Goal: Task Accomplishment & Management: Complete application form

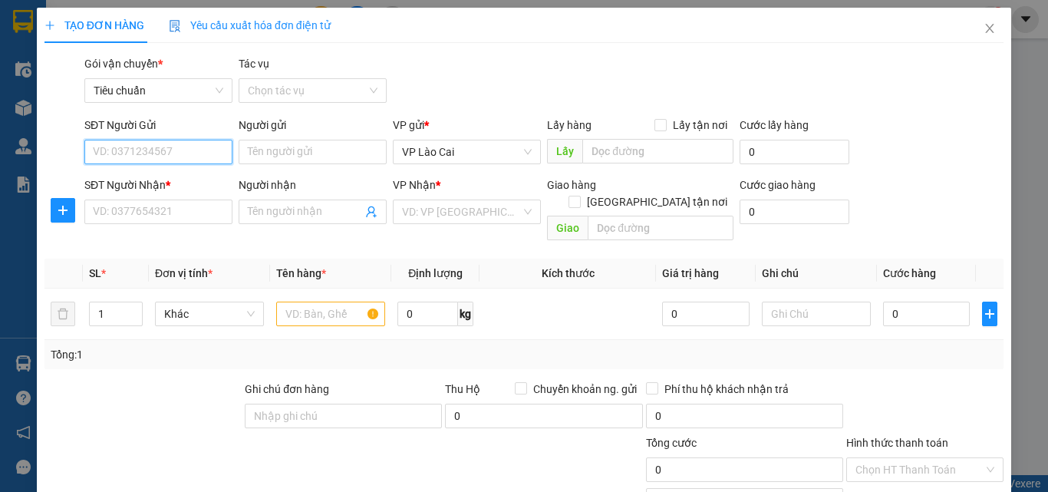
click at [168, 153] on input "SĐT Người Gửi" at bounding box center [158, 152] width 148 height 25
click at [151, 186] on div "0977524790" at bounding box center [157, 182] width 128 height 17
type input "0977524790"
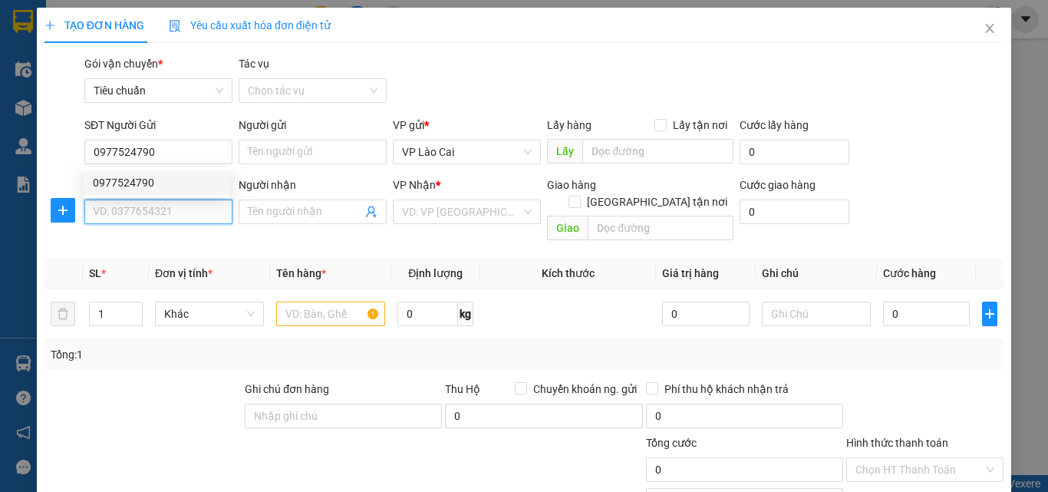
click at [150, 209] on input "SĐT Người Nhận *" at bounding box center [158, 212] width 148 height 25
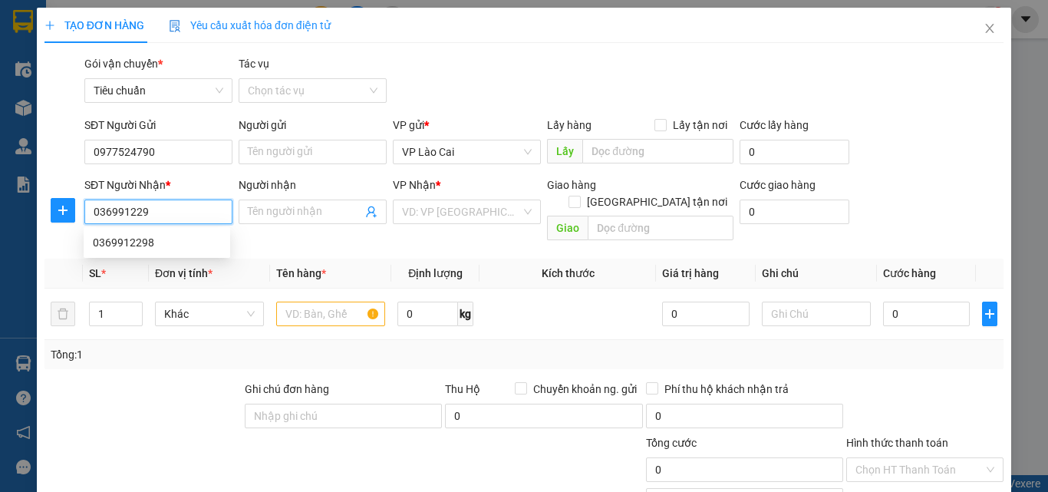
type input "0369912298"
click at [138, 247] on div "0369912298" at bounding box center [157, 242] width 128 height 17
type input "uông bí"
type input "0369912298"
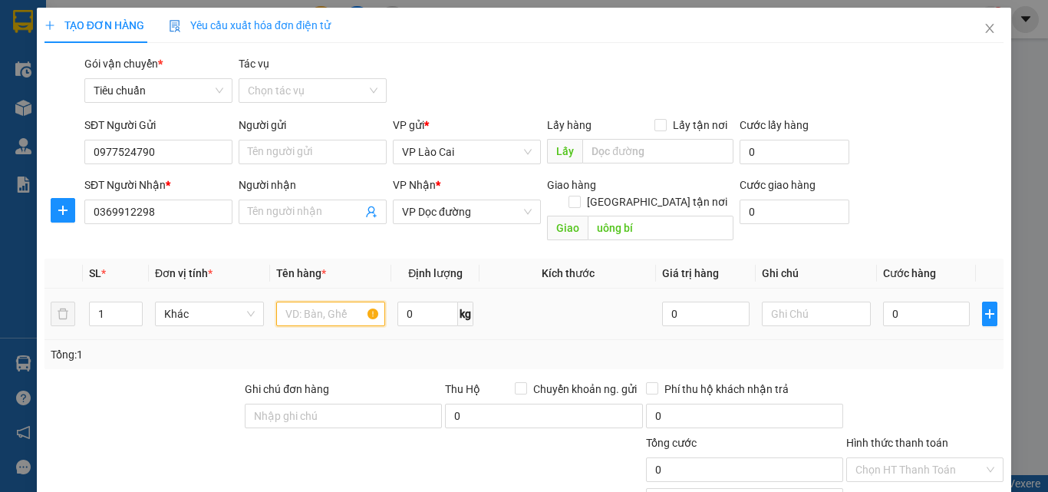
click at [338, 302] on input "text" at bounding box center [330, 314] width 109 height 25
type input "1 hộp hoa"
click at [909, 302] on input "0" at bounding box center [926, 314] width 87 height 25
type input "1"
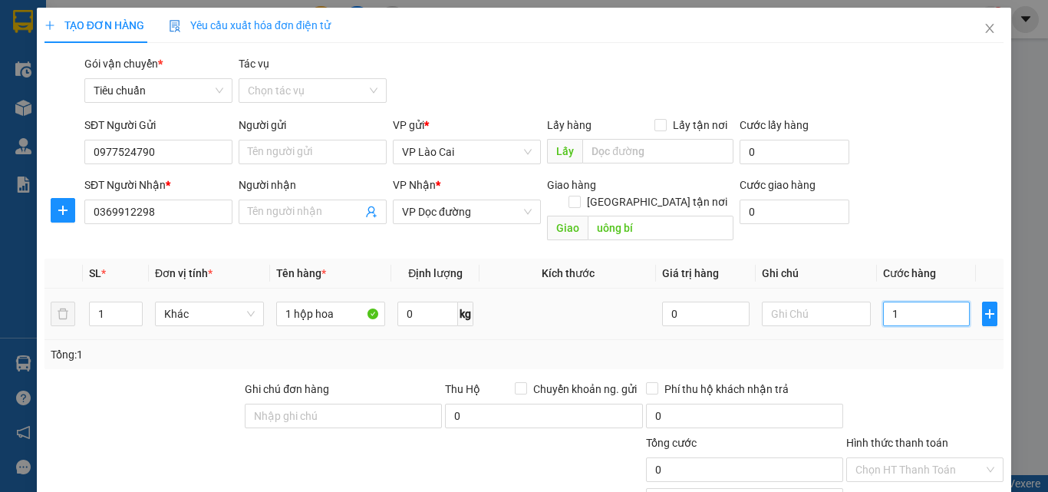
type input "1"
type input "12"
type input "120"
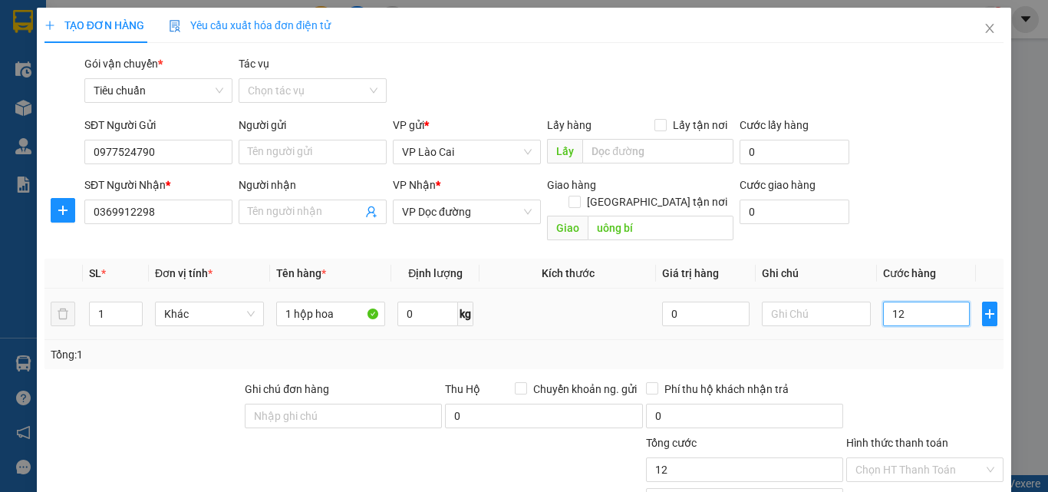
type input "120"
type input "120.000"
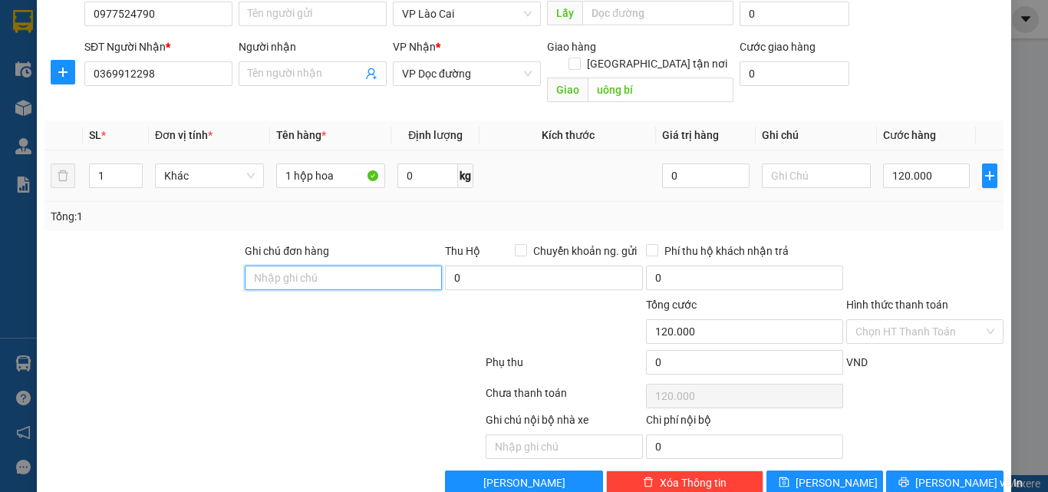
scroll to position [153, 0]
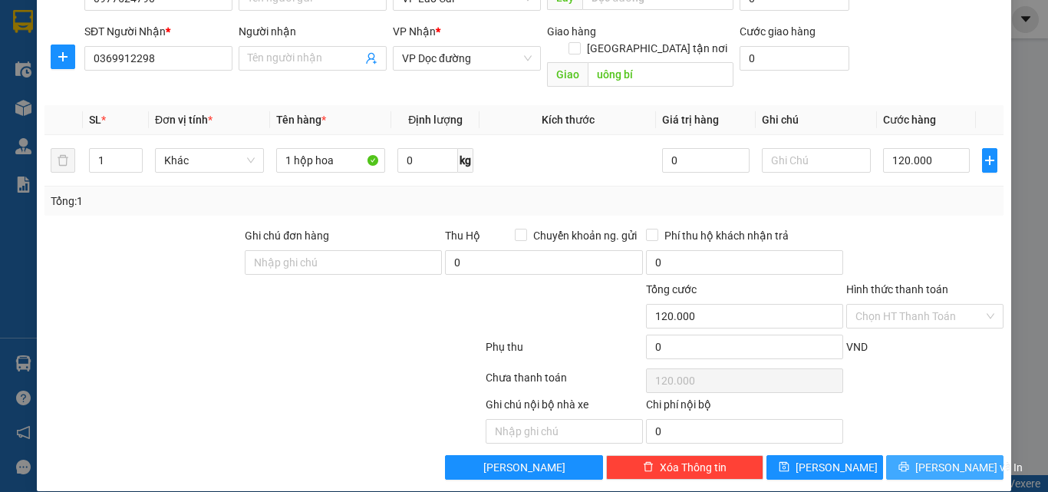
click at [957, 459] on span "[PERSON_NAME] và In" at bounding box center [969, 467] width 107 height 17
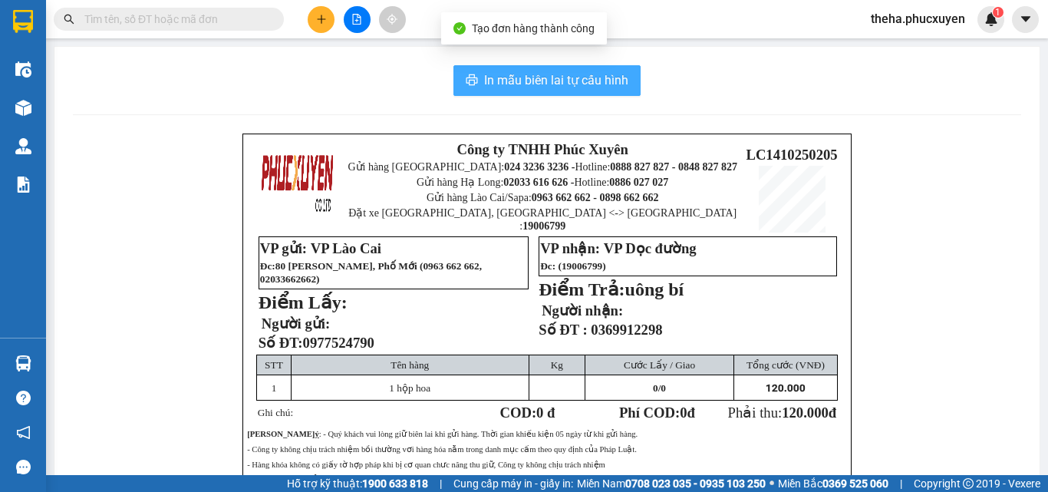
click at [559, 84] on span "In mẫu biên lai tự cấu hình" at bounding box center [556, 80] width 144 height 19
